Goal: Task Accomplishment & Management: Manage account settings

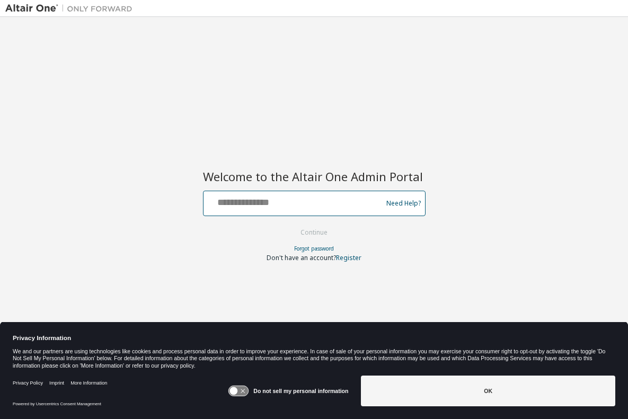
click at [218, 201] on input "text" at bounding box center [294, 201] width 173 height 15
type input "**********"
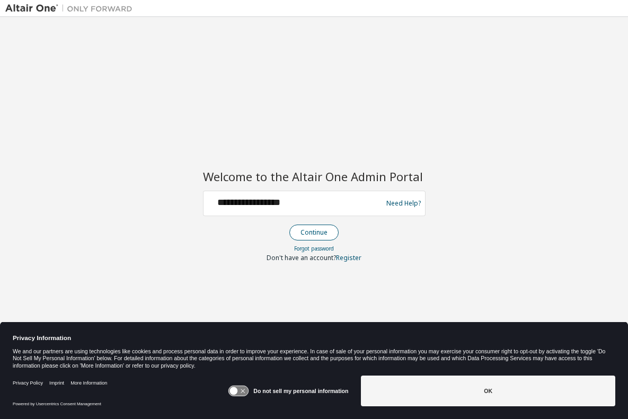
click at [314, 233] on button "Continue" at bounding box center [314, 233] width 49 height 16
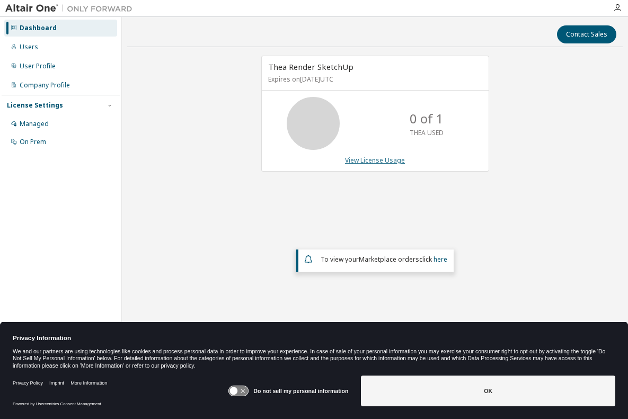
click at [373, 161] on link "View License Usage" at bounding box center [375, 160] width 60 height 9
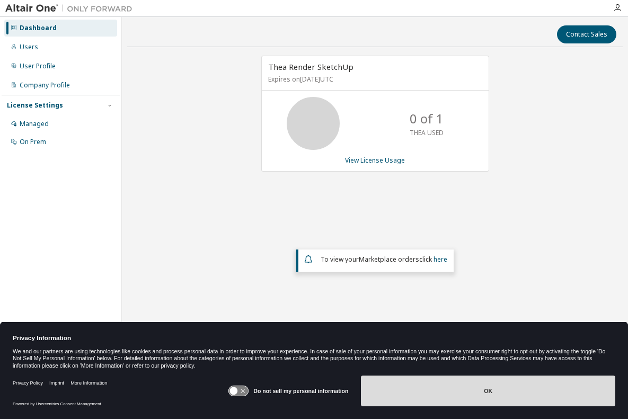
click at [491, 391] on button "OK" at bounding box center [488, 391] width 255 height 31
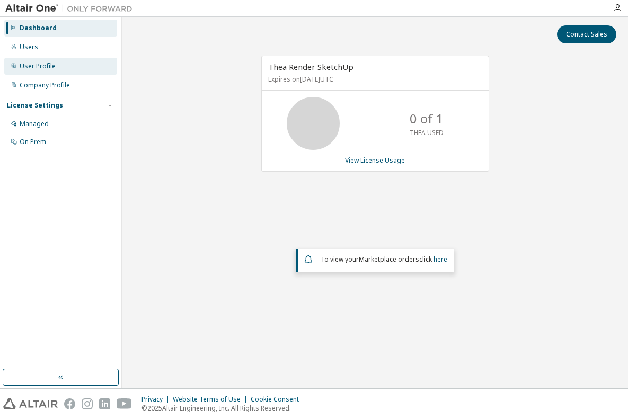
click at [32, 67] on div "User Profile" at bounding box center [38, 66] width 36 height 8
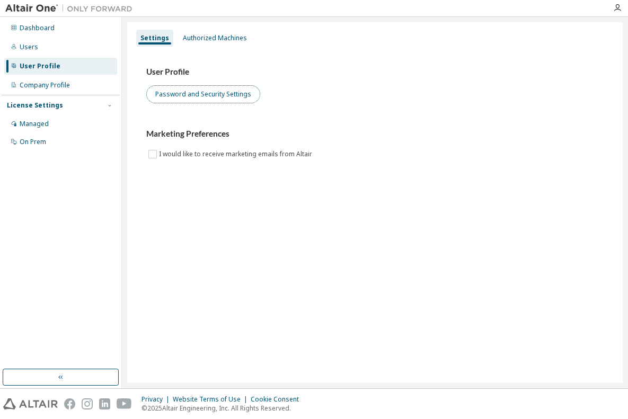
click at [232, 94] on button "Password and Security Settings" at bounding box center [203, 94] width 114 height 18
